Goal: Transaction & Acquisition: Purchase product/service

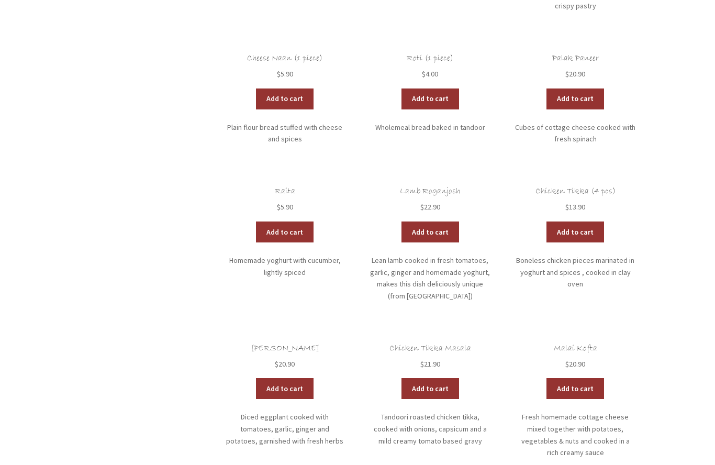
scroll to position [603, 0]
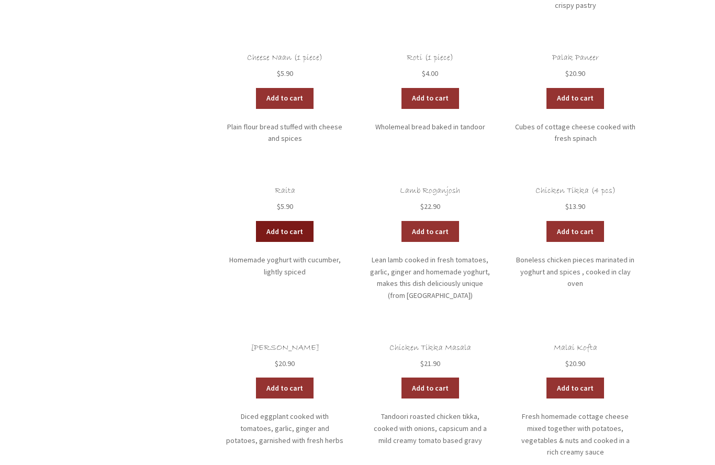
click at [282, 221] on link "Add to cart" at bounding box center [285, 231] width 58 height 21
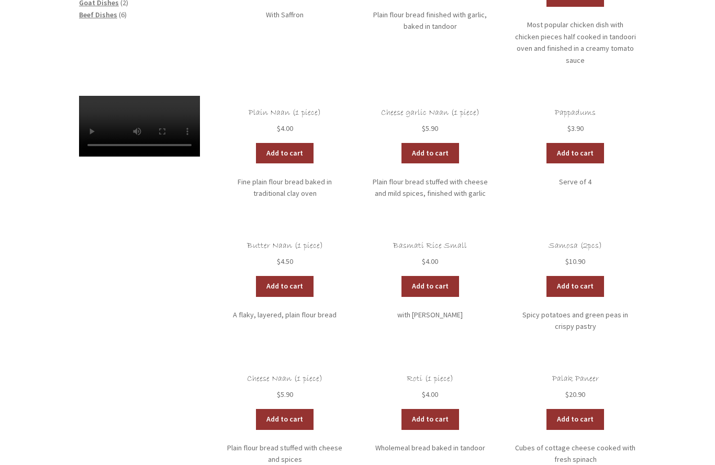
scroll to position [283, 0]
click at [571, 276] on link "Add to cart" at bounding box center [576, 286] width 58 height 21
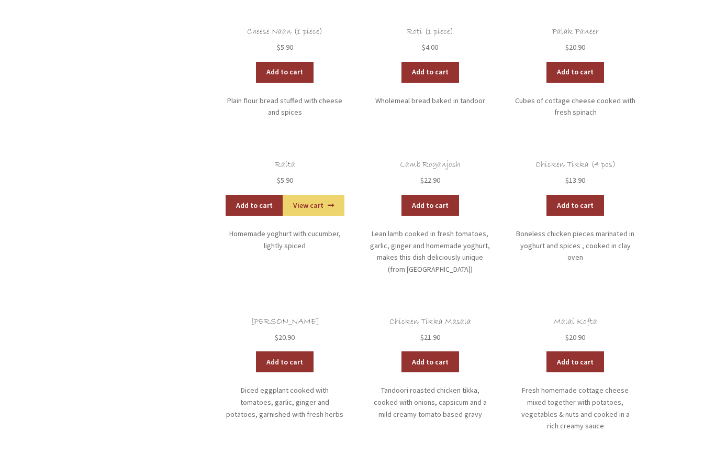
scroll to position [630, 0]
click at [281, 351] on link "Add to cart" at bounding box center [285, 361] width 58 height 21
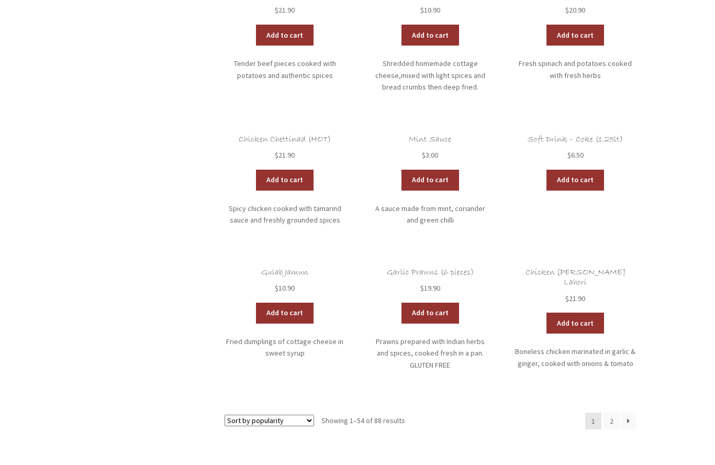
scroll to position [2499, 0]
click at [304, 415] on select "Sort by popularity Sort by latest Sort by price: low to high Sort by price: hig…" at bounding box center [270, 421] width 90 height 12
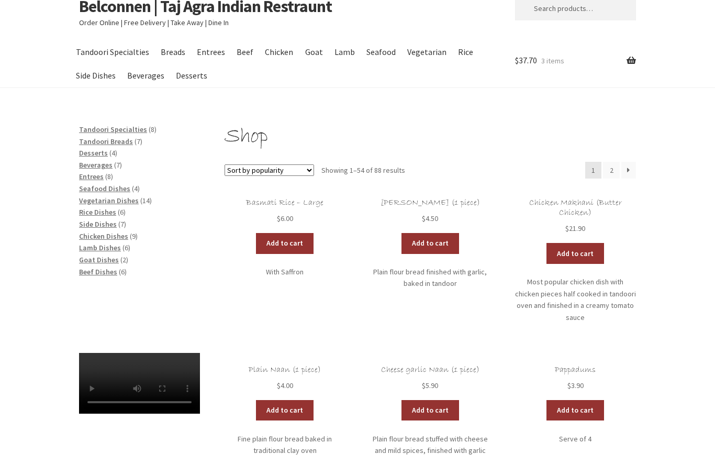
scroll to position [0, 0]
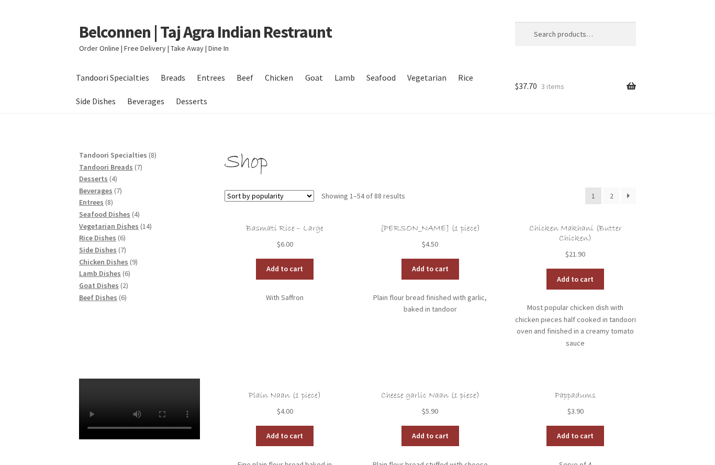
click at [124, 152] on span "Tandoori Specialties" at bounding box center [113, 154] width 68 height 9
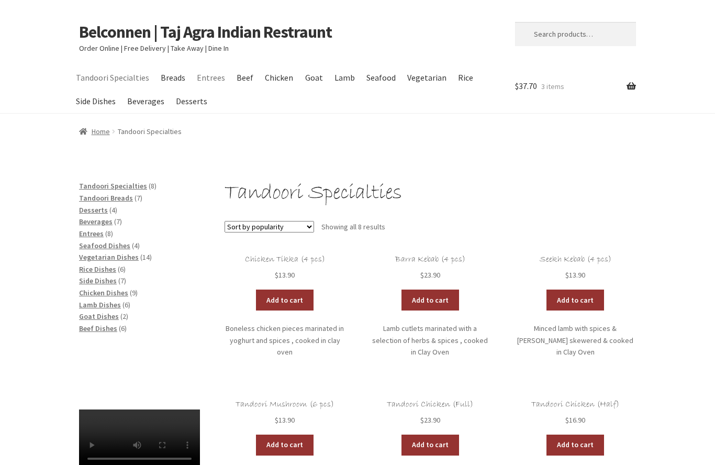
click at [211, 81] on link "Entrees" at bounding box center [211, 78] width 38 height 24
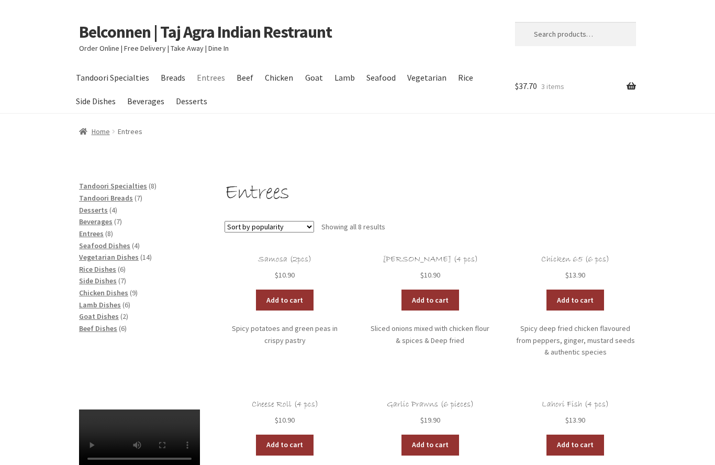
click at [695, 291] on div "Entrees Sort by popularity Sort by latest Sort by price: low to high Sort by pr…" at bounding box center [357, 459] width 715 height 558
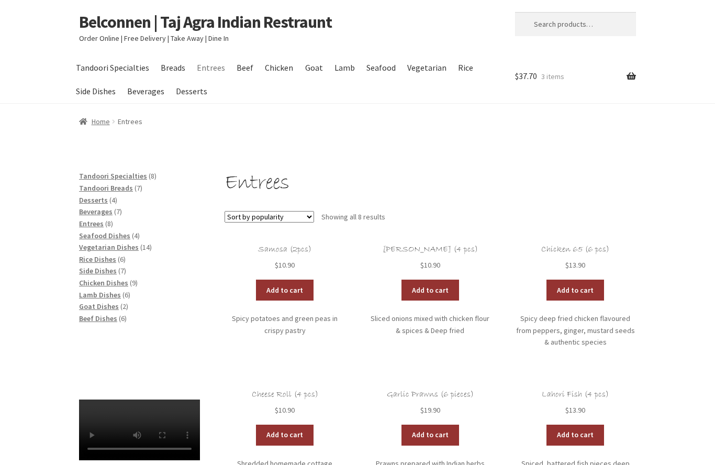
scroll to position [9, 0]
click at [94, 93] on link "Side Dishes" at bounding box center [96, 92] width 50 height 24
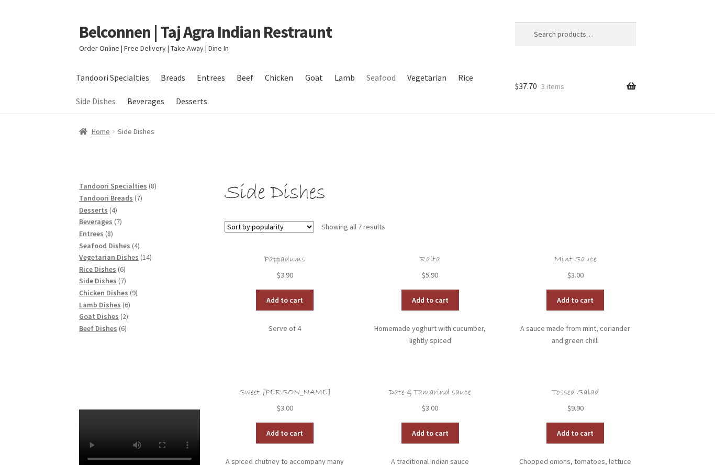
click at [375, 82] on link "Seafood" at bounding box center [380, 78] width 39 height 24
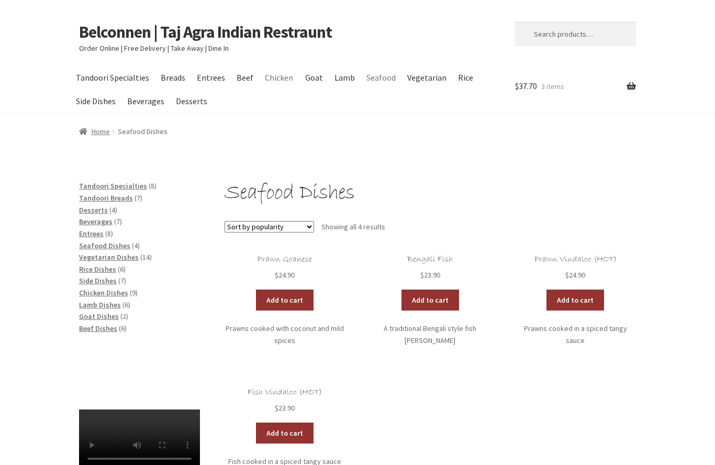
click at [268, 86] on link "Chicken" at bounding box center [279, 78] width 38 height 24
